Goal: Task Accomplishment & Management: Complete application form

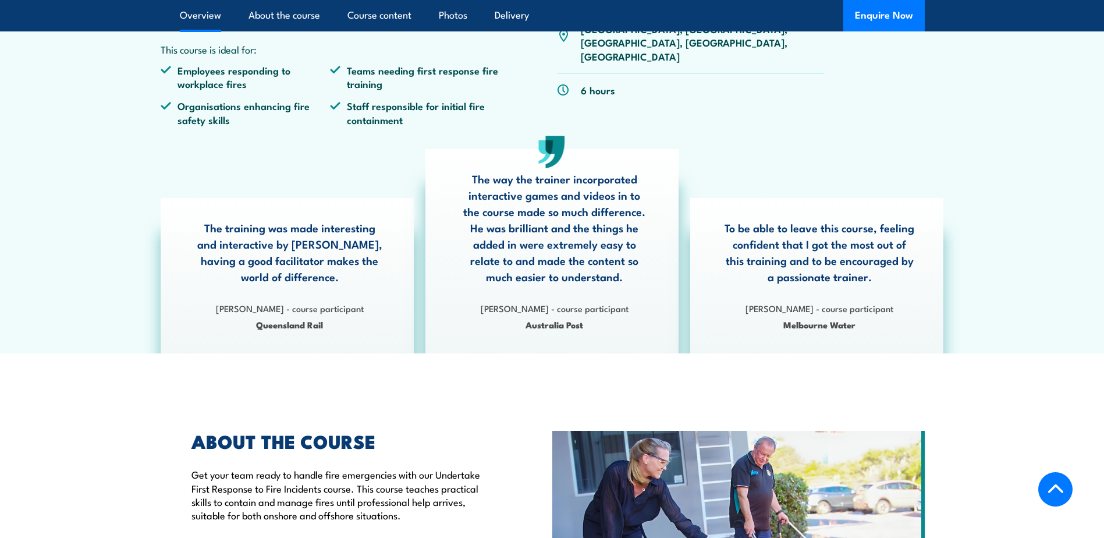
scroll to position [58, 0]
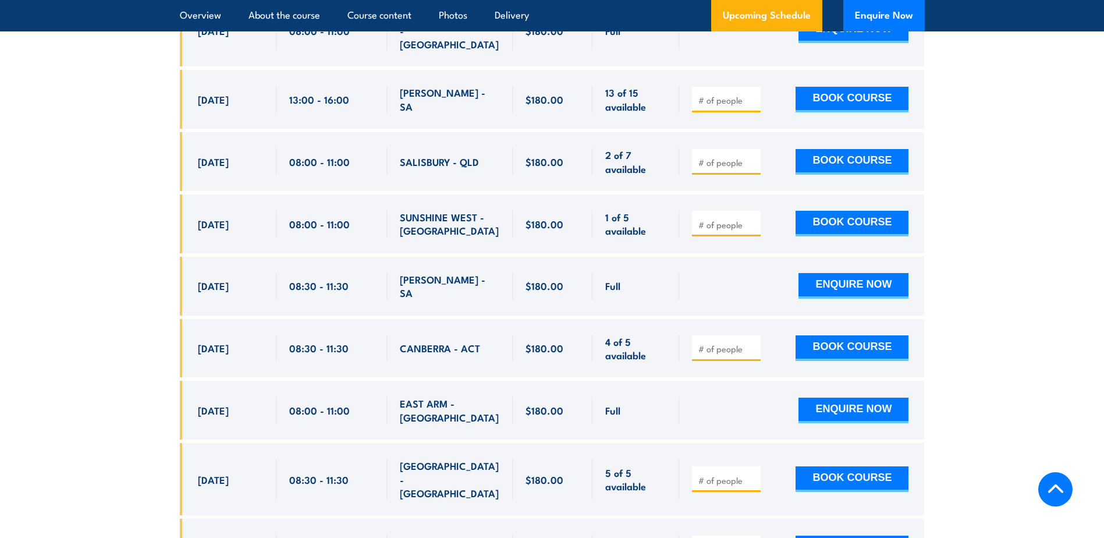
scroll to position [2852, 0]
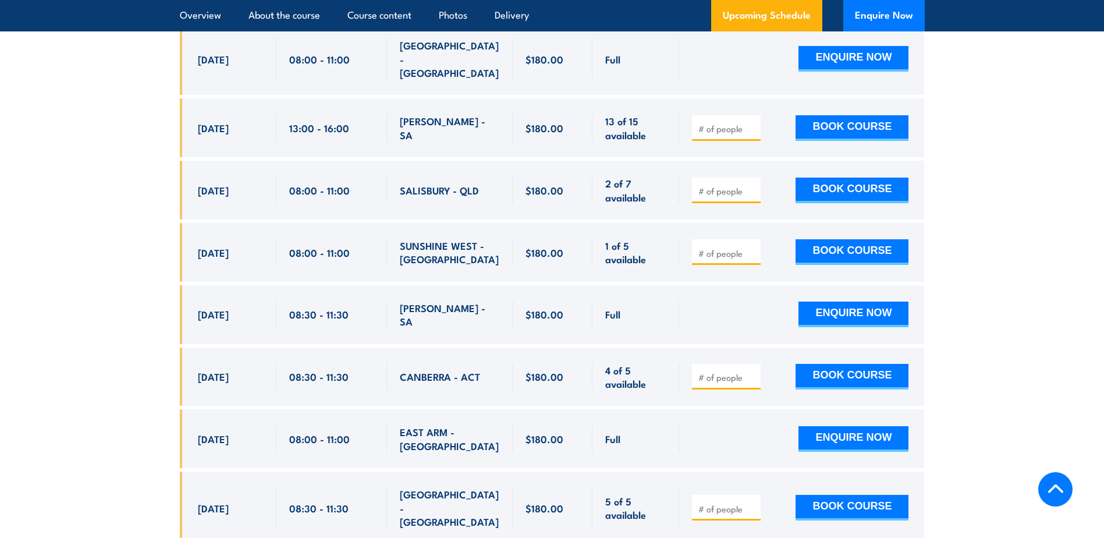
click at [713, 247] on input "number" at bounding box center [728, 253] width 58 height 12
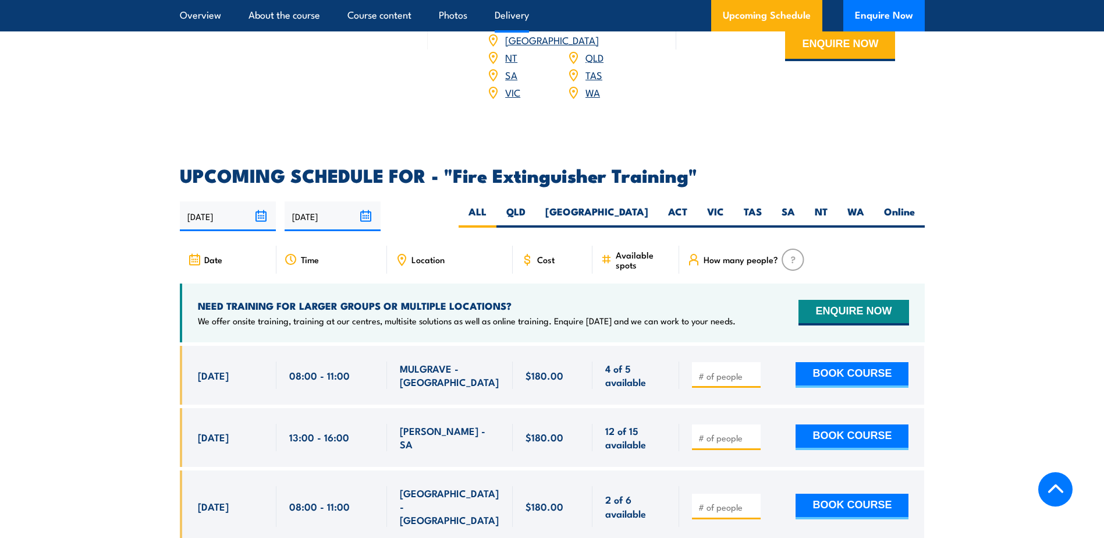
scroll to position [1455, 0]
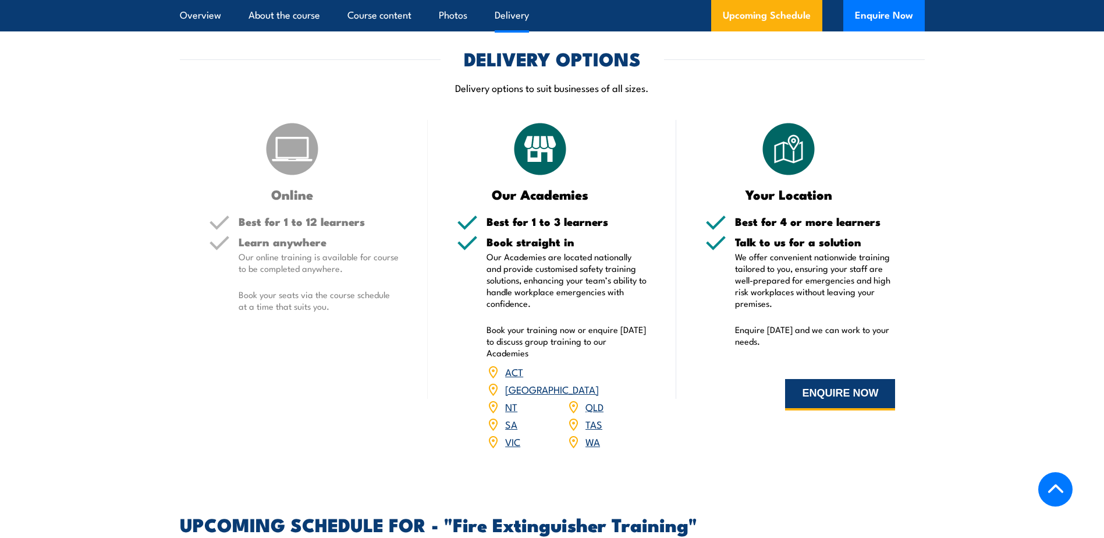
type input "1"
click at [814, 396] on button "ENQUIRE NOW" at bounding box center [840, 394] width 110 height 31
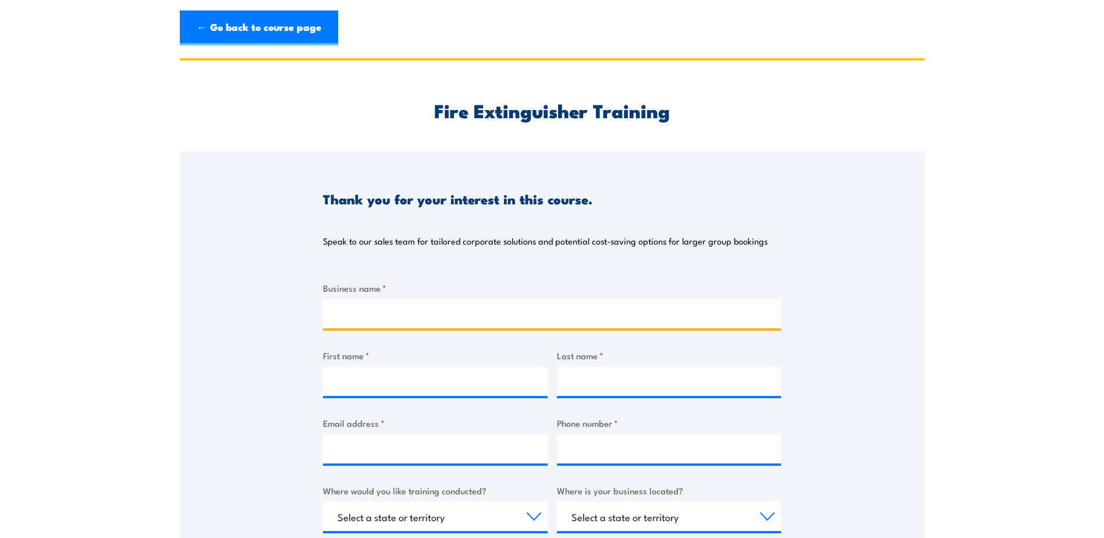
click at [386, 317] on input "Business name *" at bounding box center [552, 313] width 458 height 29
type input "AVWELD AUSTRALASIA"
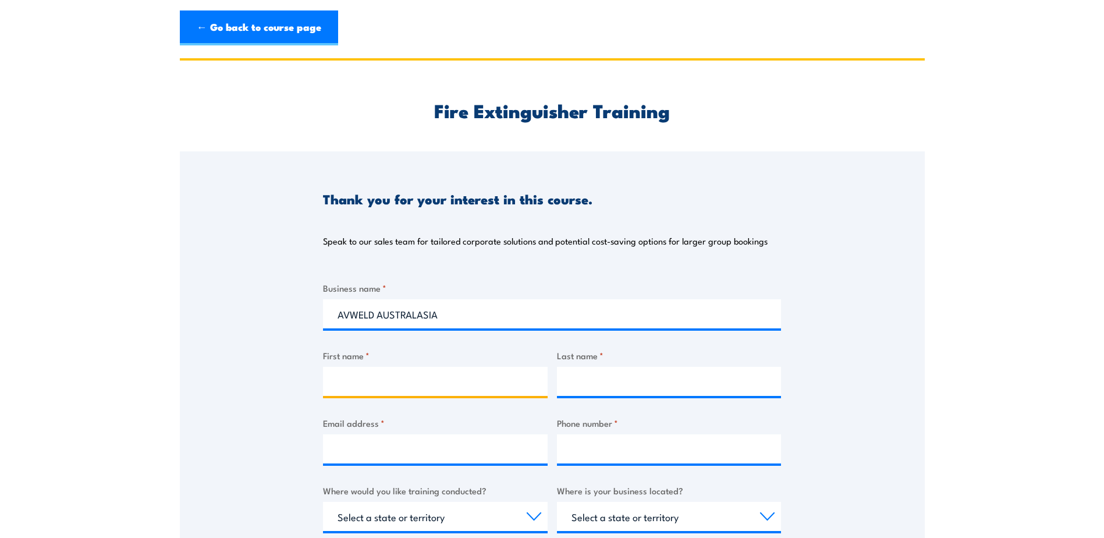
click at [363, 388] on input "First name *" at bounding box center [435, 381] width 225 height 29
type input "Hayley"
type input "Amiet"
type input "0393690088"
click at [350, 449] on input "Email address *" at bounding box center [435, 448] width 225 height 29
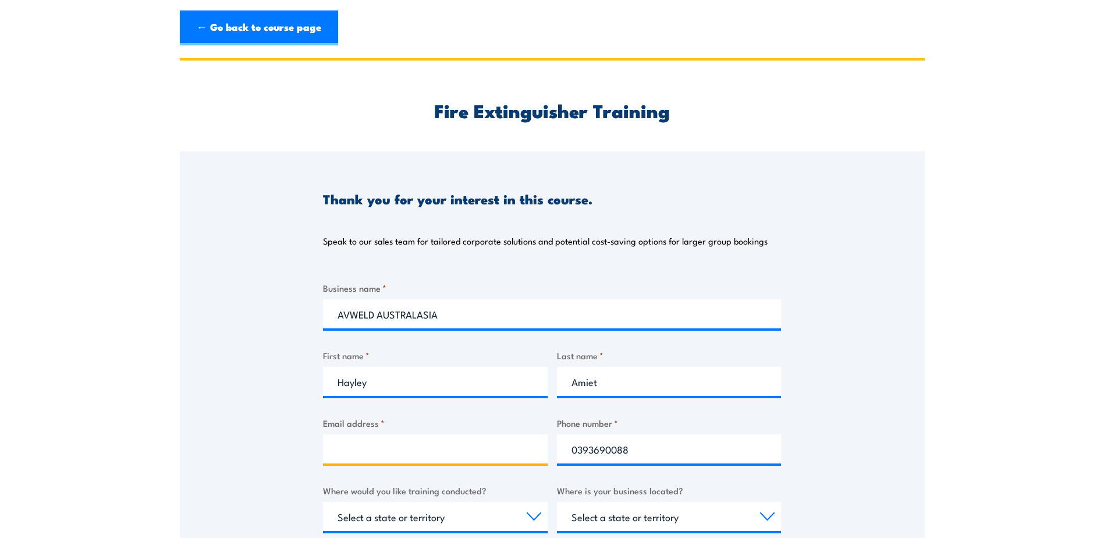
type input "[PERSON_NAME][EMAIL_ADDRESS][DOMAIN_NAME]"
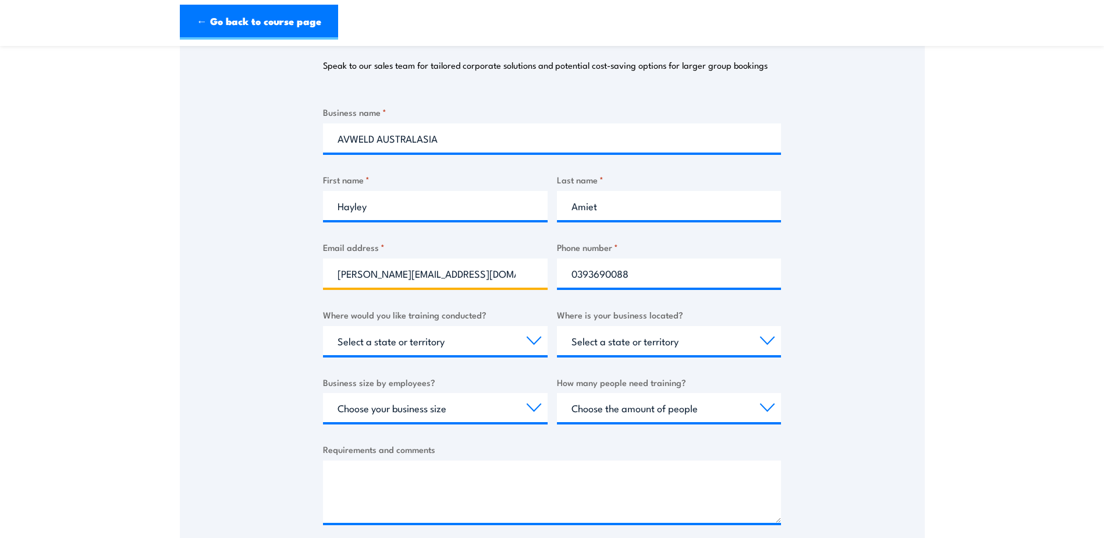
scroll to position [175, 0]
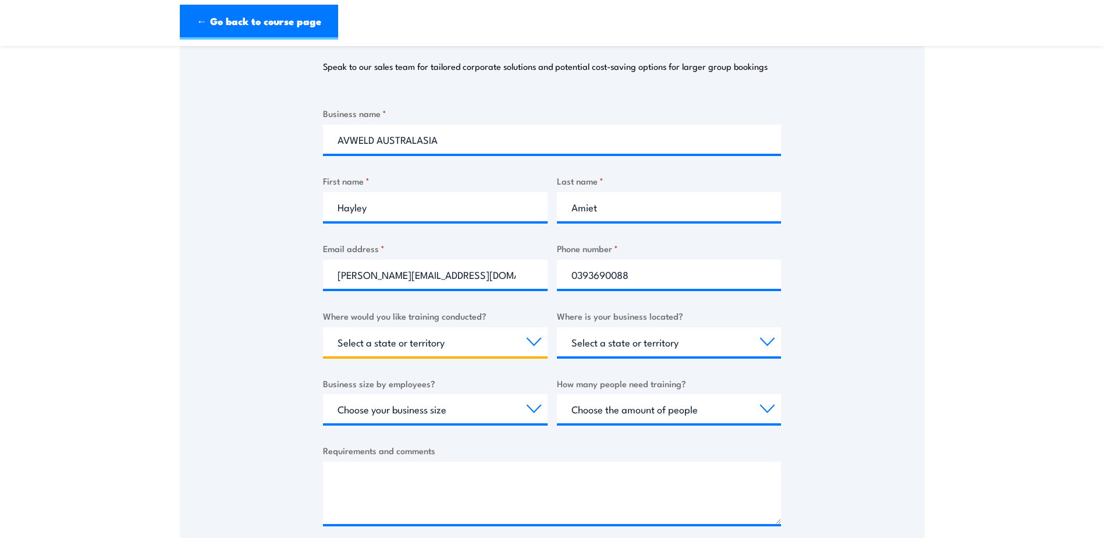
click at [470, 343] on select "Select a state or territory Nationally - multiple locations [GEOGRAPHIC_DATA] […" at bounding box center [435, 341] width 225 height 29
select select "VIC"
click at [323, 327] on select "Select a state or territory Nationally - multiple locations [GEOGRAPHIC_DATA] […" at bounding box center [435, 341] width 225 height 29
click at [602, 343] on select "Select a state or territory [GEOGRAPHIC_DATA] [GEOGRAPHIC_DATA] [GEOGRAPHIC_DAT…" at bounding box center [669, 341] width 225 height 29
select select "VIC"
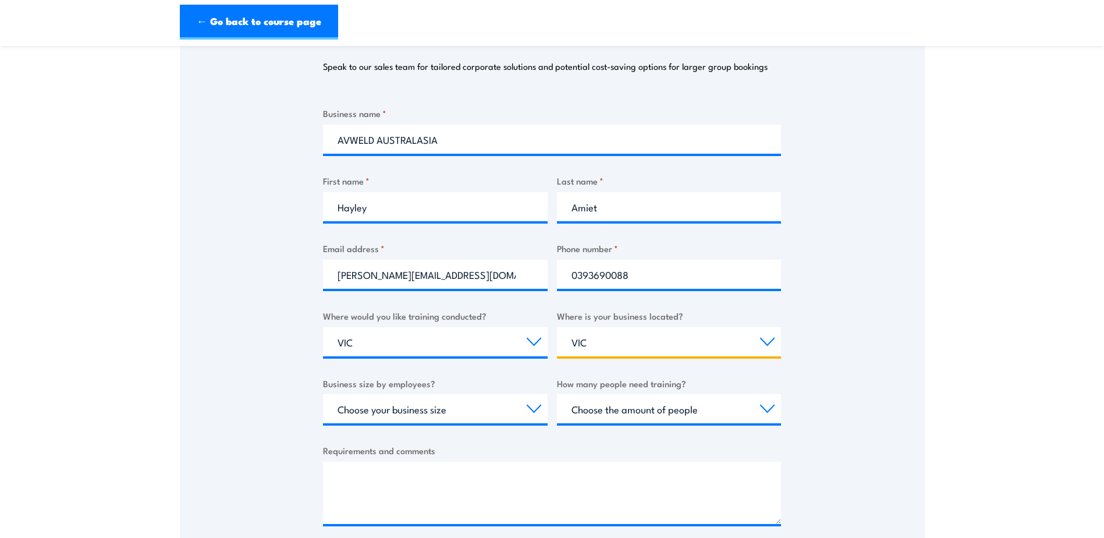
click at [557, 327] on select "Select a state or territory [GEOGRAPHIC_DATA] [GEOGRAPHIC_DATA] [GEOGRAPHIC_DAT…" at bounding box center [669, 341] width 225 height 29
click at [401, 414] on select "Choose your business size 1 to 19 20 to 199 200+" at bounding box center [435, 408] width 225 height 29
select select "20 to 199"
click at [323, 394] on select "Choose your business size 1 to 19 20 to 199 200+" at bounding box center [435, 408] width 225 height 29
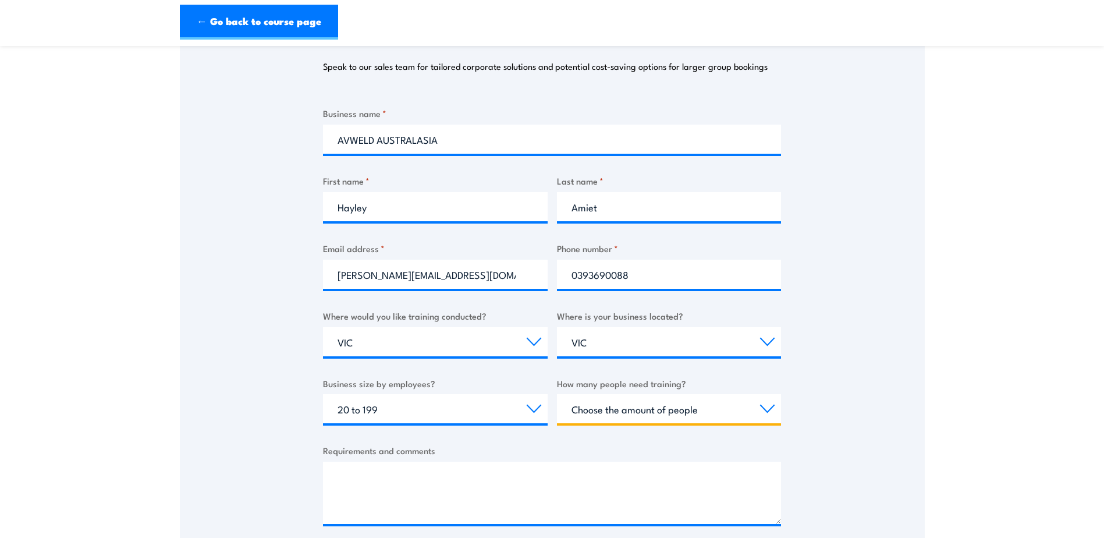
click at [605, 413] on select "Choose the amount of people 1 to 4 5 to 19 20+" at bounding box center [669, 408] width 225 height 29
click at [557, 394] on select "Choose the amount of people 1 to 4 5 to 19 20+" at bounding box center [669, 408] width 225 height 29
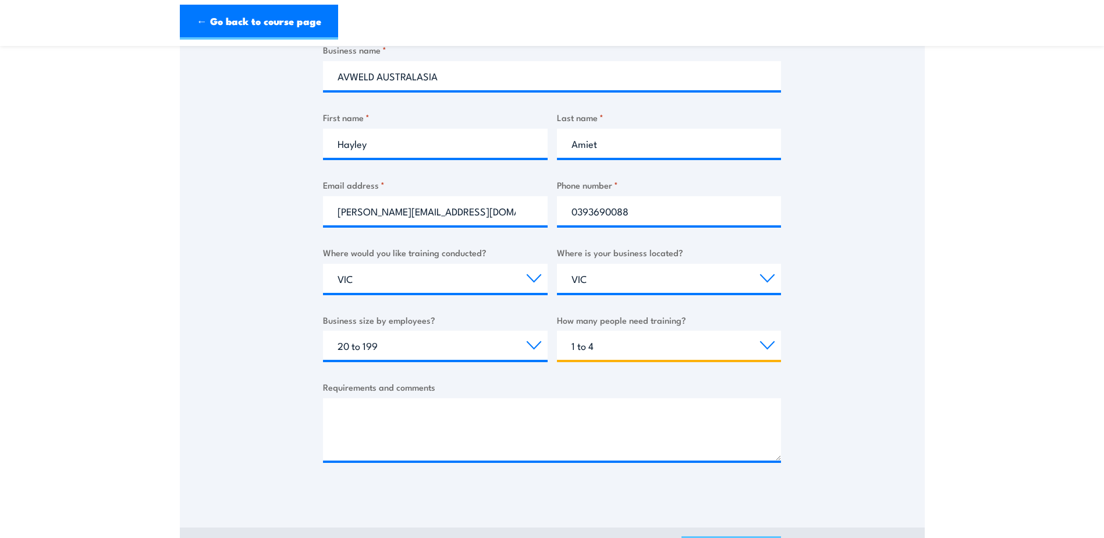
scroll to position [349, 0]
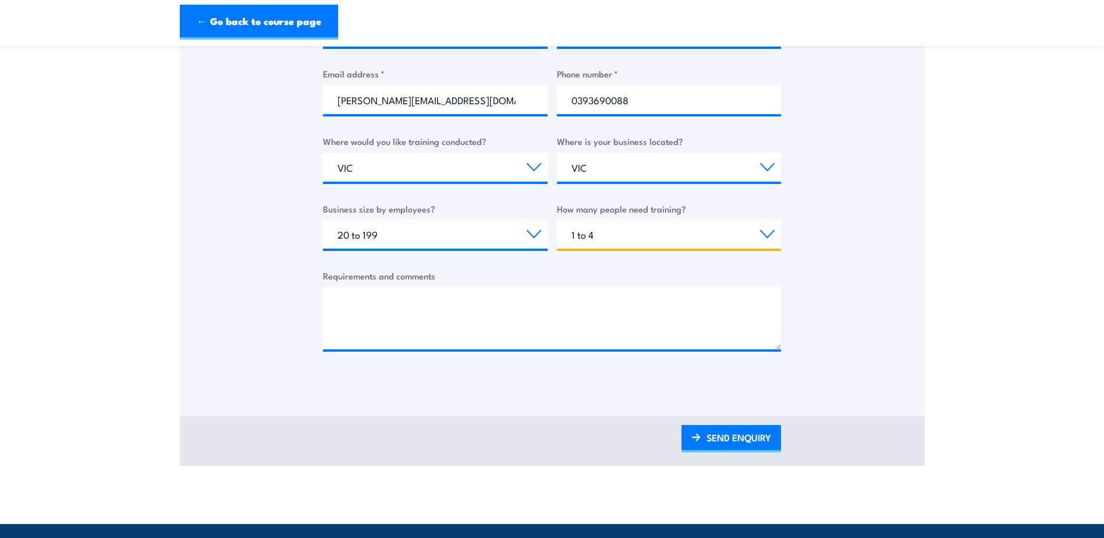
click at [580, 242] on select "Choose the amount of people 1 to 4 5 to 19 20+" at bounding box center [669, 233] width 225 height 29
click at [557, 219] on select "Choose the amount of people 1 to 4 5 to 19 20+" at bounding box center [669, 233] width 225 height 29
click at [621, 238] on select "Choose the amount of people 1 to 4 5 to 19 20+" at bounding box center [669, 233] width 225 height 29
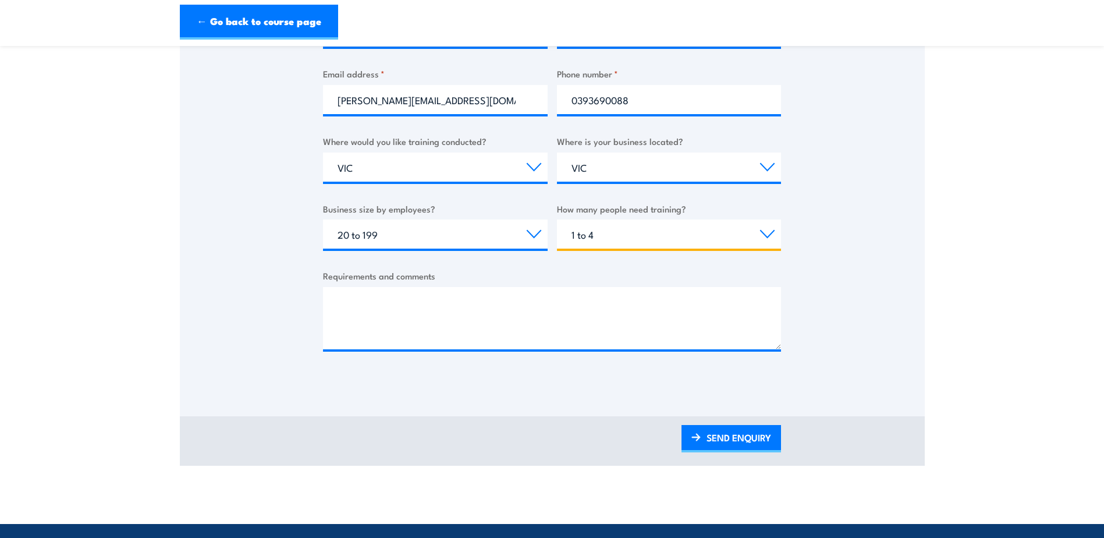
click at [621, 238] on select "Choose the amount of people 1 to 4 5 to 19 20+" at bounding box center [669, 233] width 225 height 29
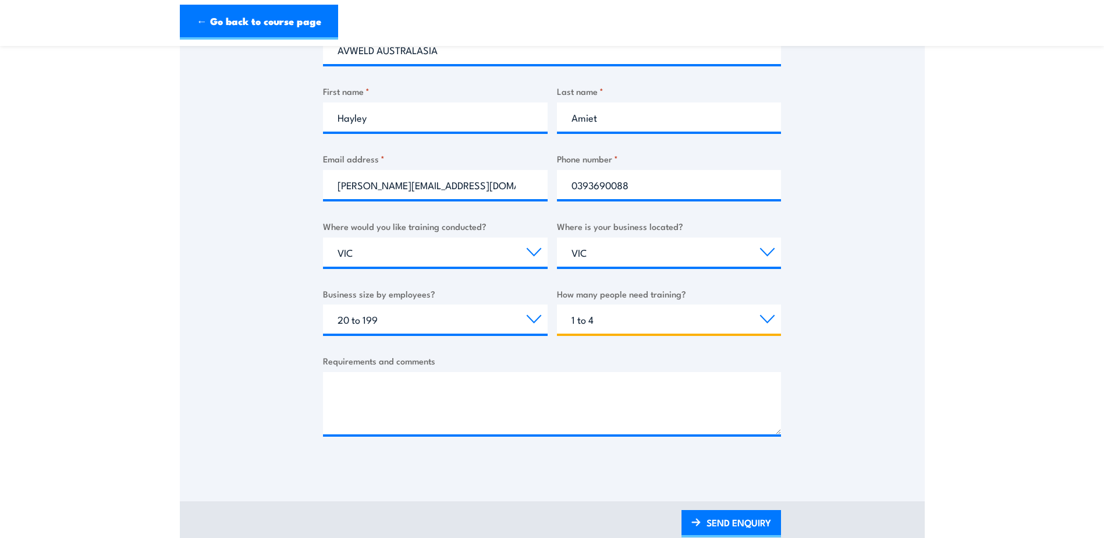
scroll to position [291, 0]
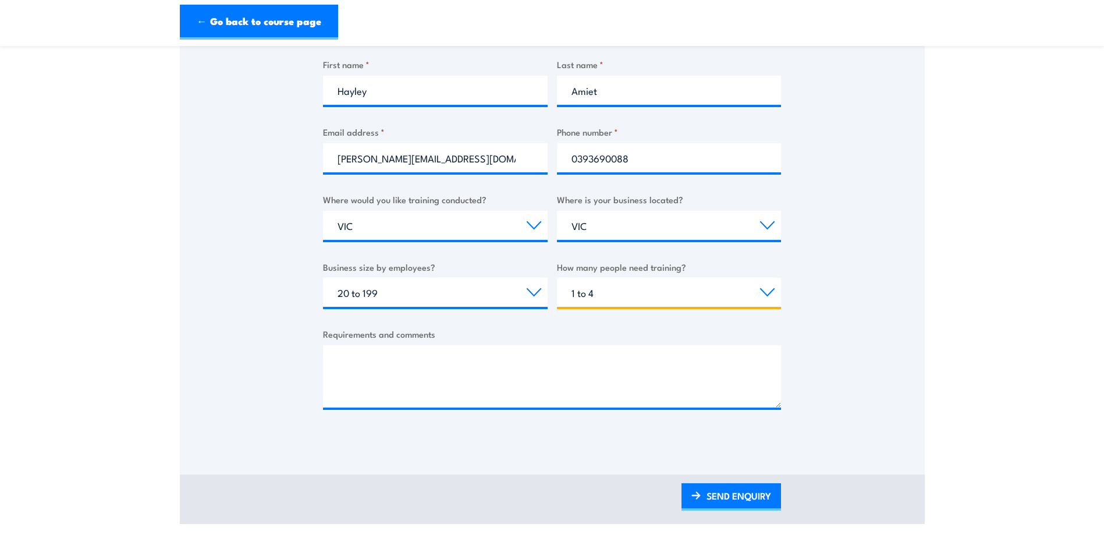
click at [601, 297] on select "Choose the amount of people 1 to 4 5 to 19 20+" at bounding box center [669, 292] width 225 height 29
select select "5 to 19"
click at [557, 278] on select "Choose the amount of people 1 to 4 5 to 19 20+" at bounding box center [669, 292] width 225 height 29
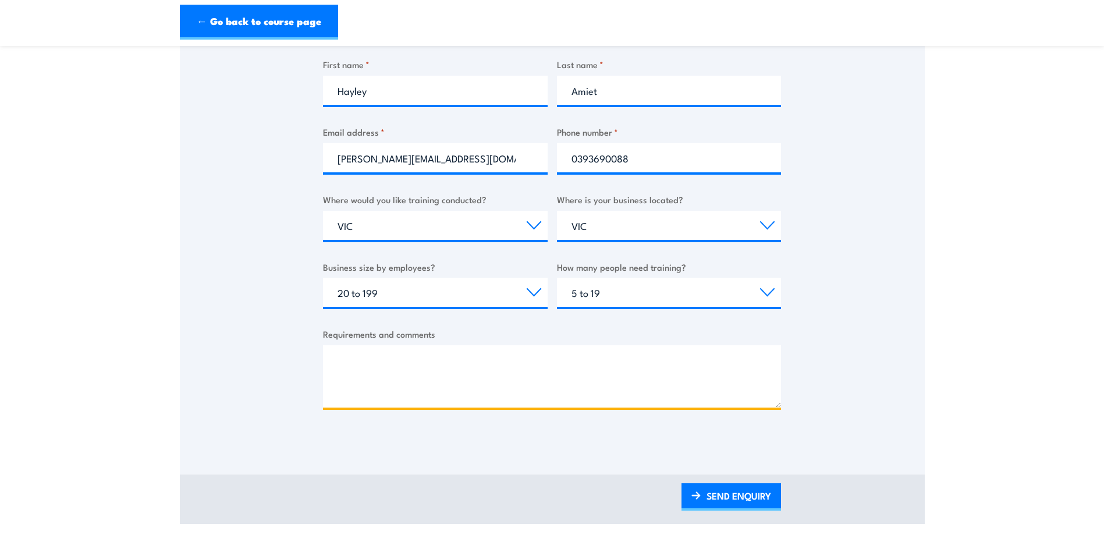
click at [408, 374] on textarea "Requirements and comments" at bounding box center [552, 376] width 458 height 62
click at [577, 361] on textarea "We have a requirement for some staff to do a refresher and additionally full tr…" at bounding box center [552, 376] width 458 height 62
click at [466, 363] on textarea "We have a requirement for some staff to do a refresher and additionally full tr…" at bounding box center [552, 376] width 458 height 62
drag, startPoint x: 481, startPoint y: 360, endPoint x: 488, endPoint y: 360, distance: 7.0
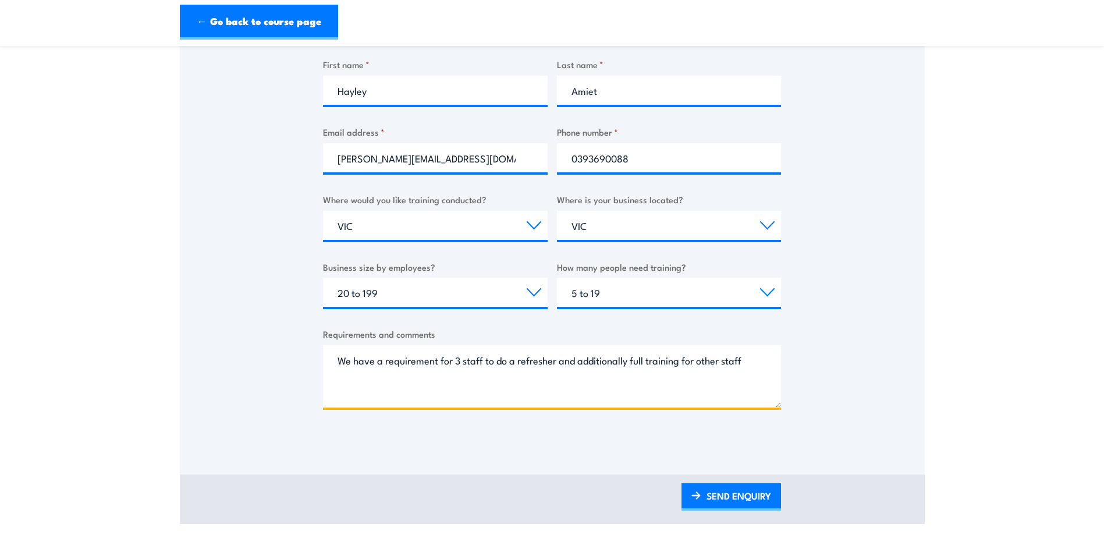
click at [482, 360] on textarea "We have a requirement for 3 staff to do a refresher and additionally full train…" at bounding box center [552, 376] width 458 height 62
click at [600, 361] on textarea "We have a requirement for 3 staff members to do a refresher and additionally fu…" at bounding box center [552, 376] width 458 height 62
click at [559, 387] on textarea "We have a requirement for 3 staff members to do a refresher course (completed i…" at bounding box center [552, 376] width 458 height 62
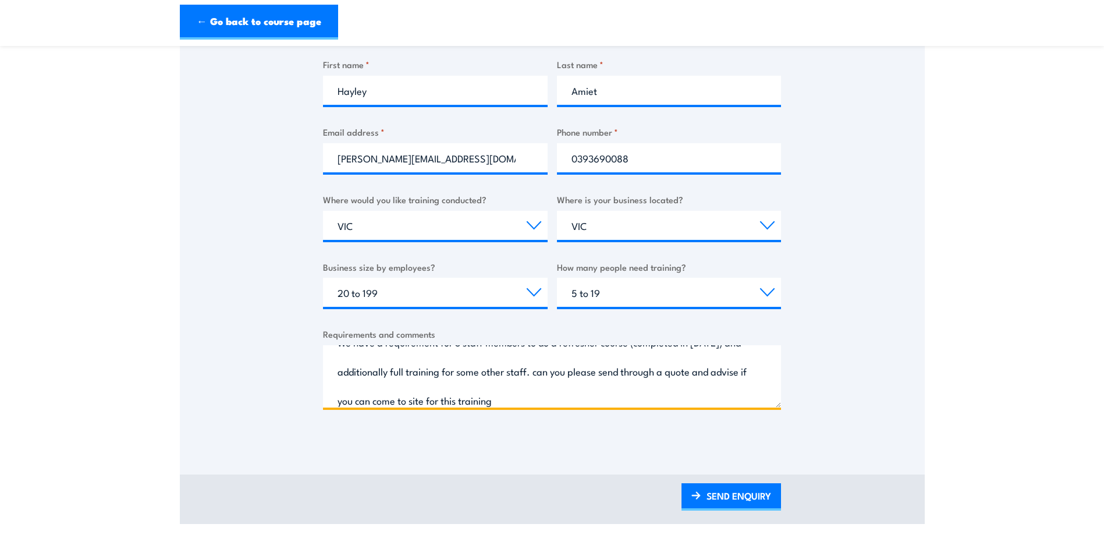
scroll to position [25, 0]
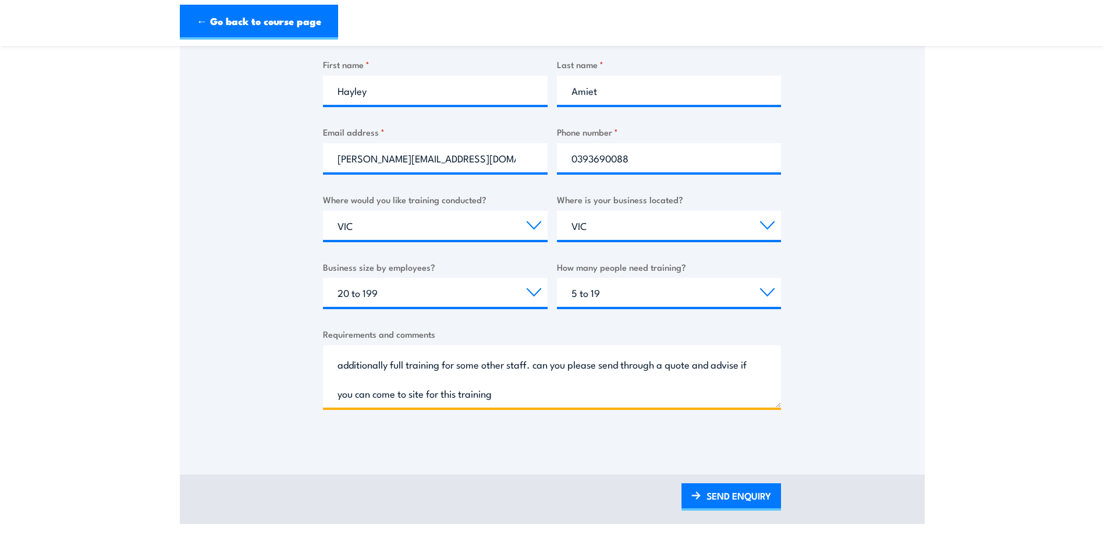
drag, startPoint x: 580, startPoint y: 402, endPoint x: 335, endPoint y: 399, distance: 244.5
click at [335, 399] on textarea "We have a requirement for 3 staff members to do a refresher course (completed i…" at bounding box center [552, 376] width 458 height 62
click at [402, 395] on textarea "We have a requirement for 3 staff members to do a refresher course (completed i…" at bounding box center [552, 376] width 458 height 62
click at [494, 397] on textarea "We have a requirement for 3 staff members to do a refresher course (completed i…" at bounding box center [552, 376] width 458 height 62
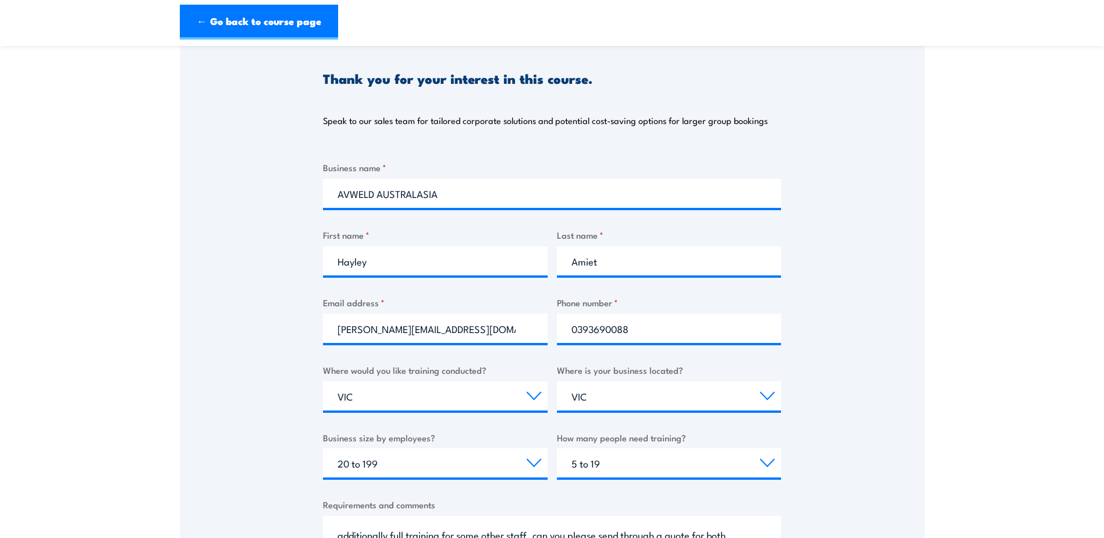
scroll to position [291, 0]
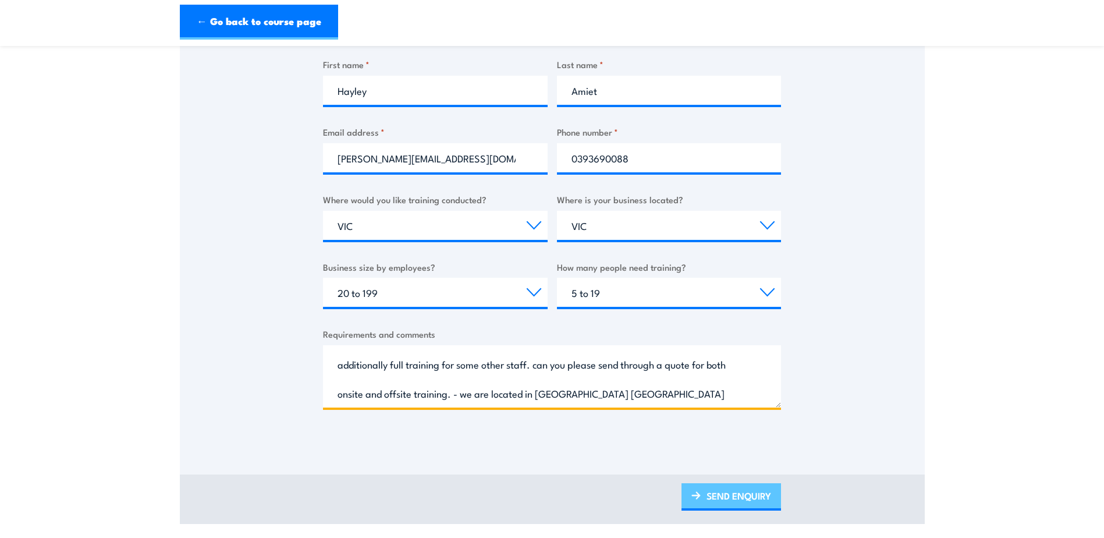
type textarea "We have a requirement for 3 staff members to do a refresher course (completed i…"
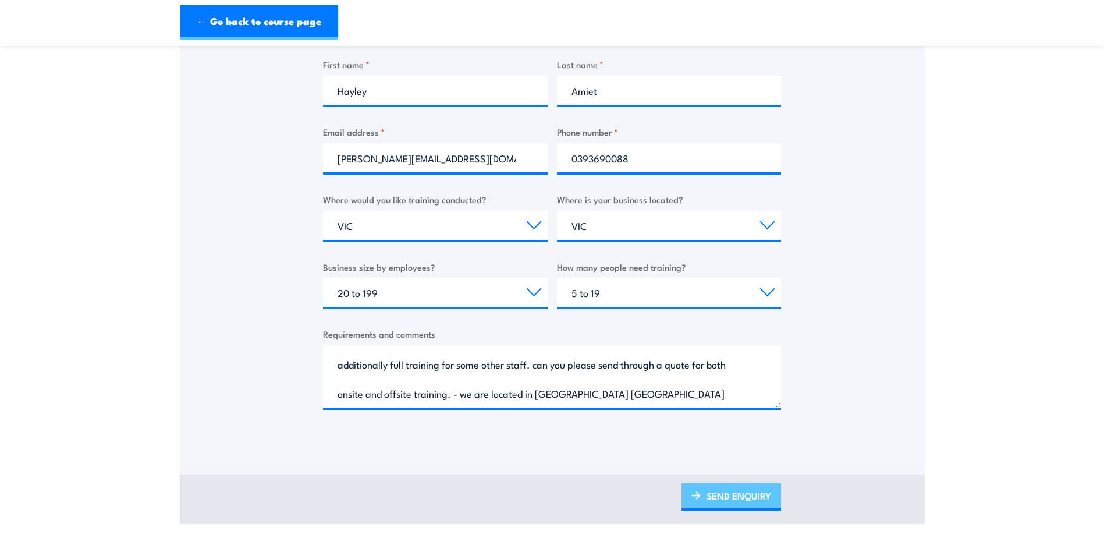
click at [746, 495] on link "SEND ENQUIRY" at bounding box center [732, 496] width 100 height 27
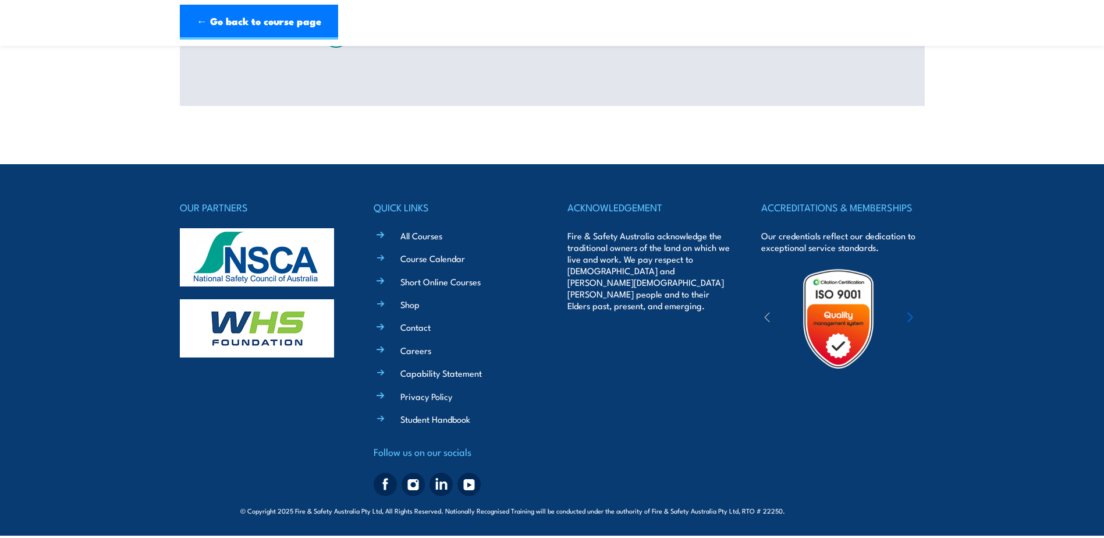
scroll to position [0, 0]
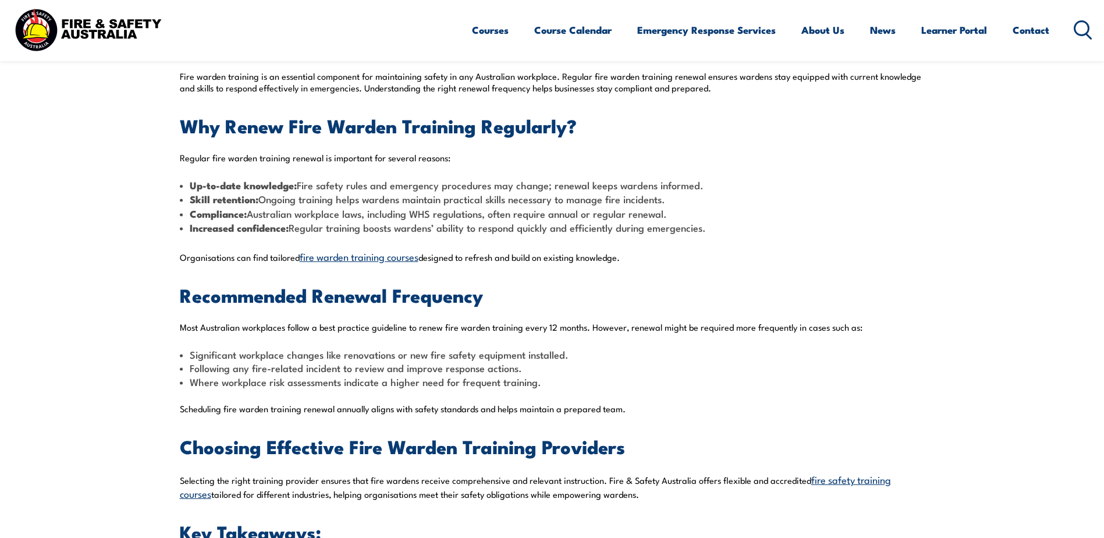
scroll to position [466, 0]
